Goal: Task Accomplishment & Management: Manage account settings

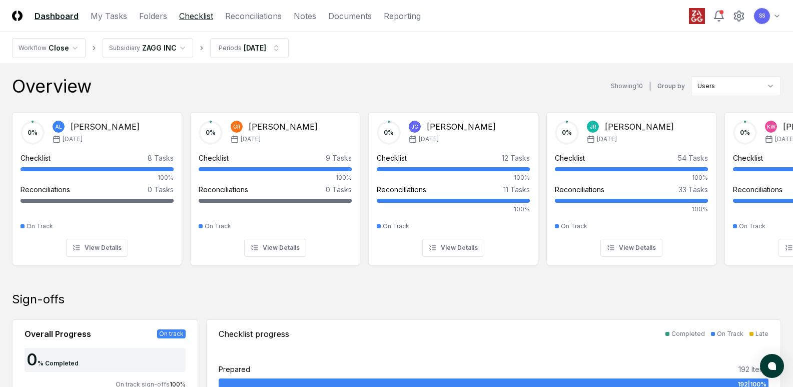
click at [181, 12] on link "Checklist" at bounding box center [196, 16] width 34 height 12
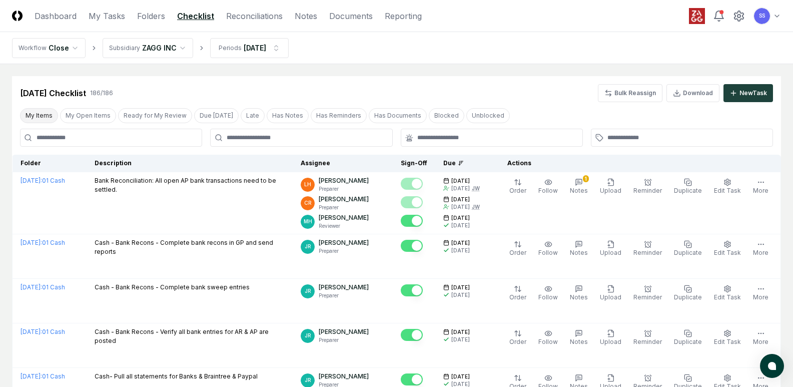
click at [44, 114] on button "My Items" at bounding box center [39, 115] width 38 height 15
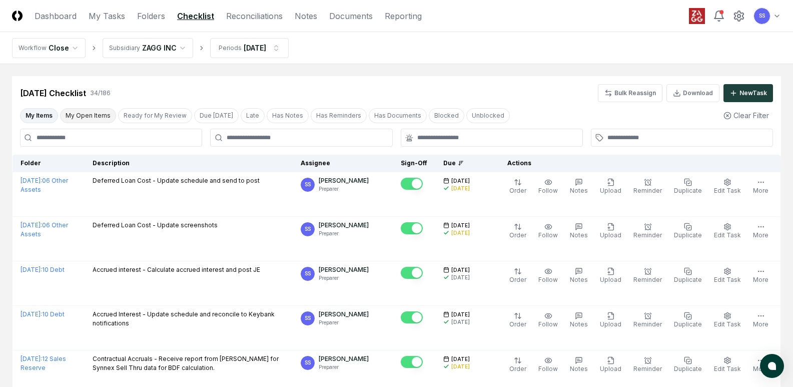
click at [93, 118] on button "My Open Items" at bounding box center [88, 115] width 56 height 15
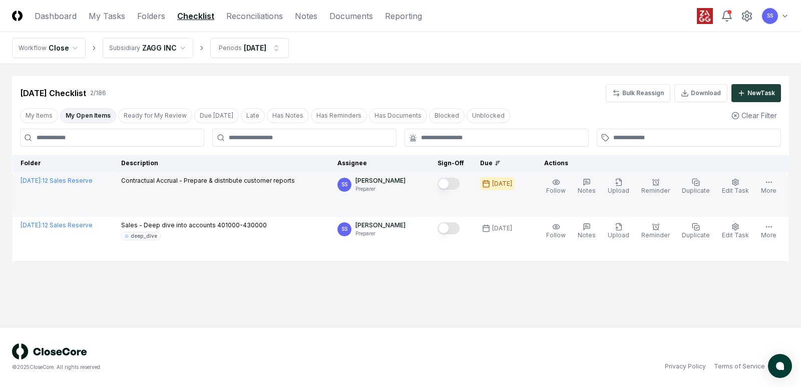
click at [459, 186] on button "Mark complete" at bounding box center [448, 184] width 22 height 12
click at [255, 19] on link "Reconciliations" at bounding box center [254, 16] width 57 height 12
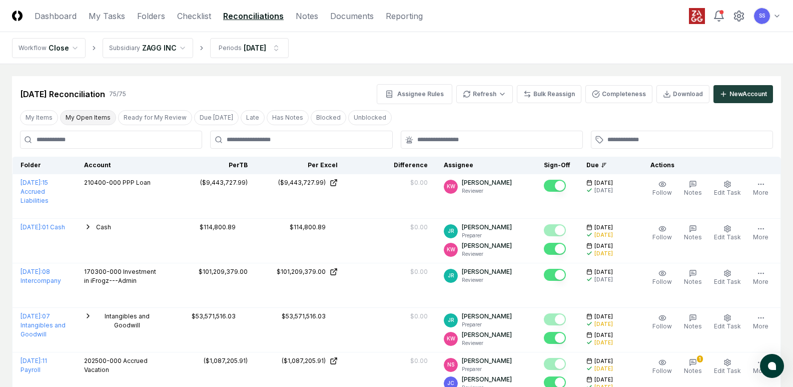
click at [83, 116] on button "My Open Items" at bounding box center [88, 117] width 56 height 15
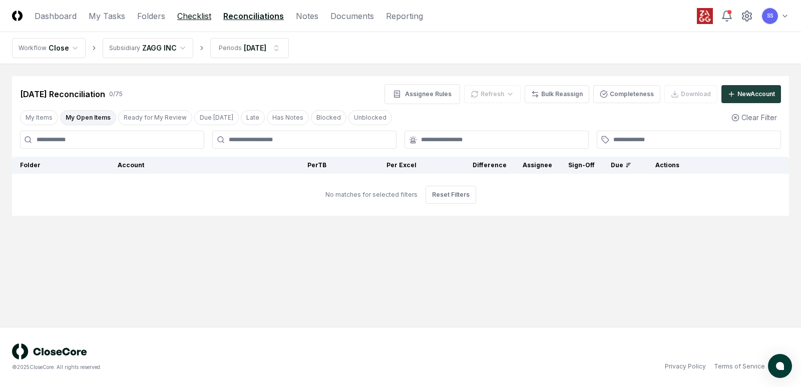
click at [197, 11] on link "Checklist" at bounding box center [194, 16] width 34 height 12
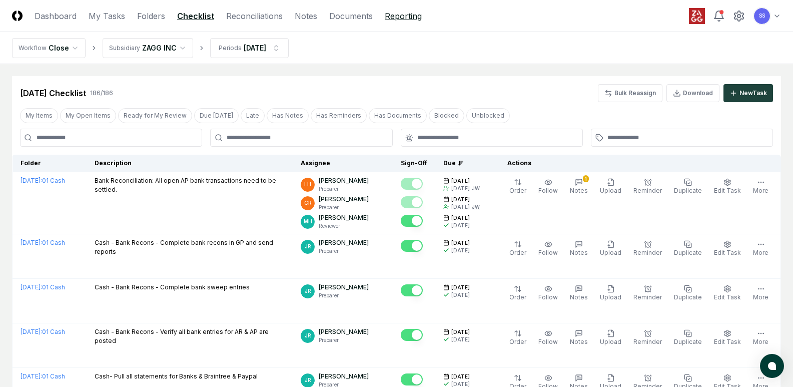
click at [414, 16] on link "Reporting" at bounding box center [403, 16] width 37 height 12
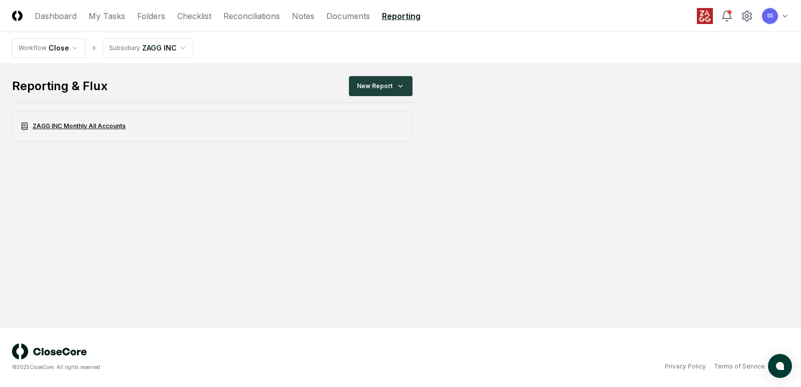
click at [107, 125] on link "ZAGG INC Monthly All Accounts" at bounding box center [212, 126] width 400 height 30
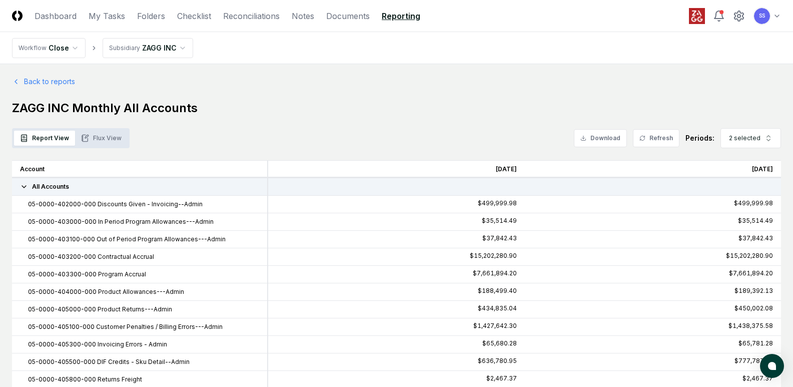
click at [104, 141] on button "Flux View" at bounding box center [101, 138] width 53 height 15
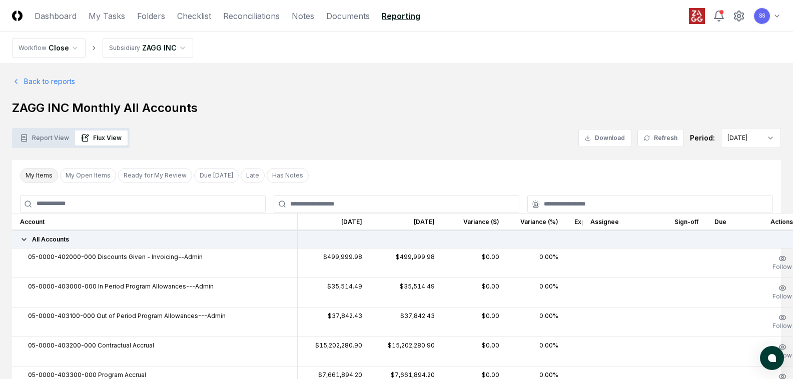
click at [39, 174] on button "My Items" at bounding box center [39, 175] width 38 height 15
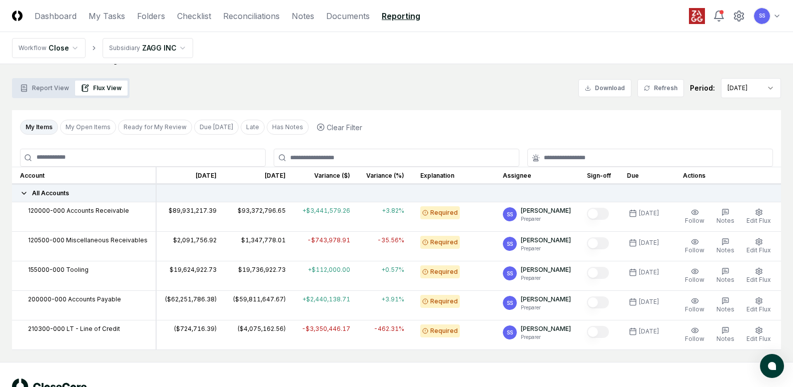
scroll to position [85, 0]
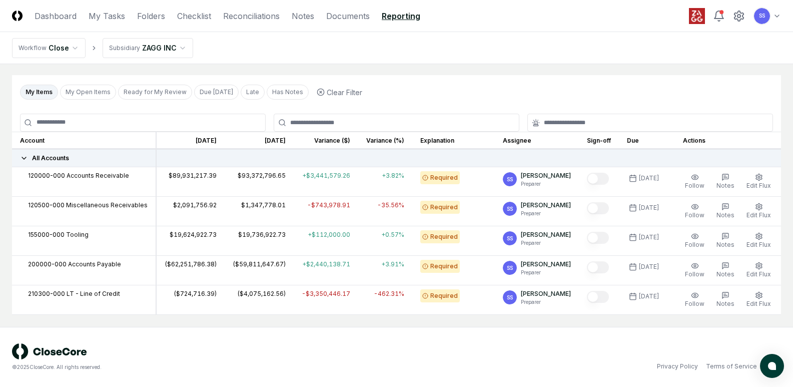
click at [41, 94] on button "My Items" at bounding box center [39, 92] width 38 height 15
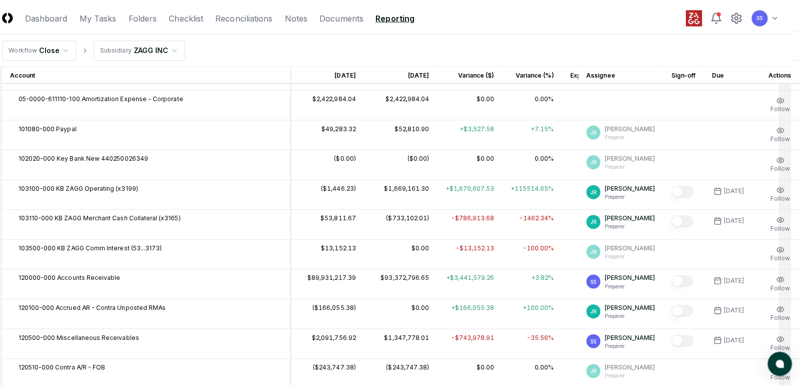
scroll to position [0, 10]
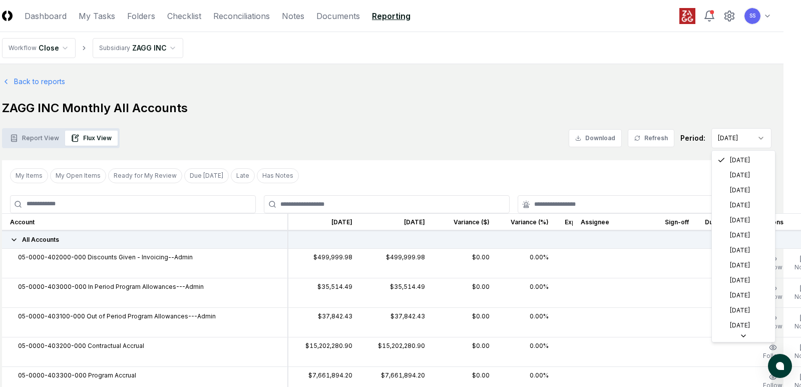
click at [745, 173] on div "My Items My Open Items Ready for My Review Due [DATE] Late Has Notes Clear Filt…" at bounding box center [386, 175] width 769 height 31
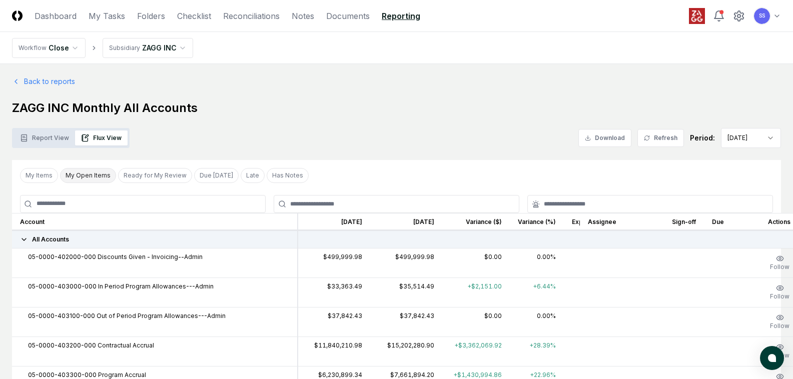
click at [87, 174] on button "My Open Items" at bounding box center [88, 175] width 56 height 15
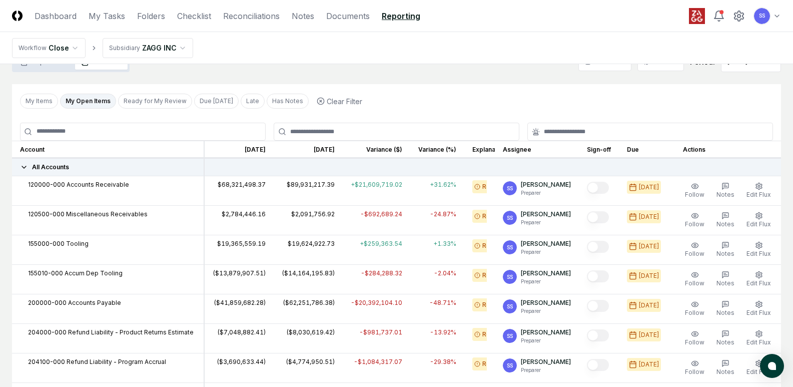
scroll to position [62, 0]
